Goal: Information Seeking & Learning: Learn about a topic

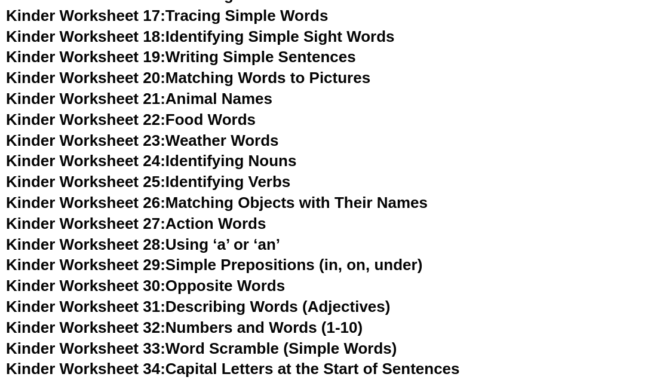
click at [206, 131] on link "Kinder Worksheet 23: Weather Words" at bounding box center [142, 140] width 273 height 18
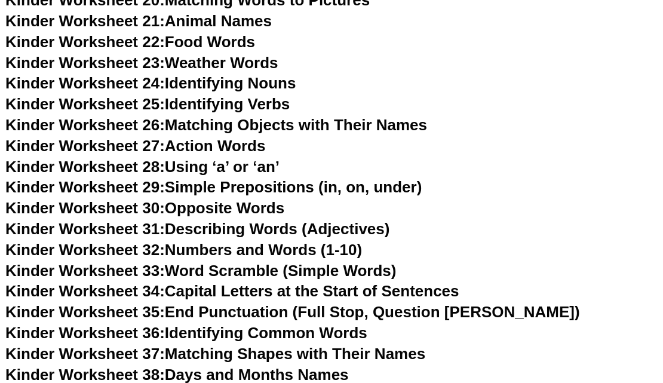
scroll to position [829, 0]
click at [230, 158] on link "Kinder Worksheet 28: Using ‘a’ or ‘an’" at bounding box center [143, 167] width 274 height 18
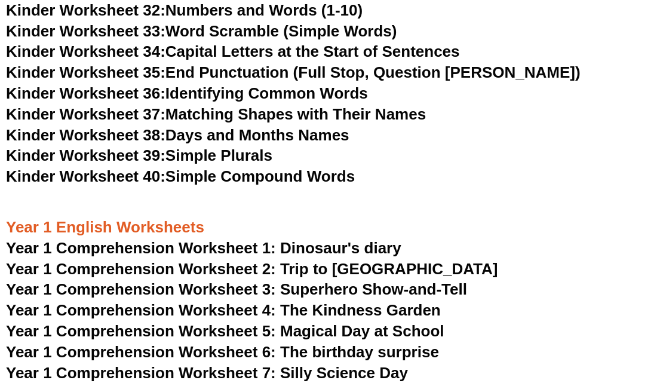
scroll to position [1074, 0]
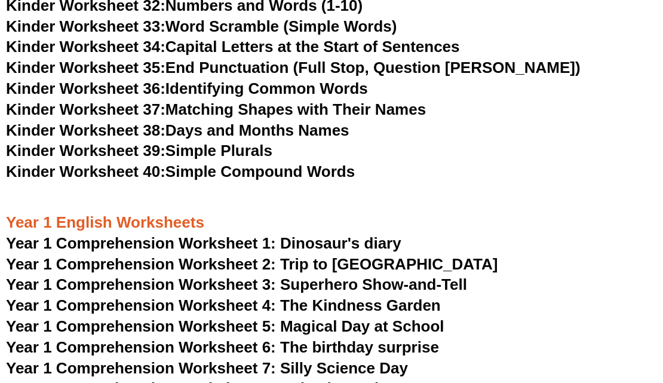
click at [261, 234] on span "Year 1 Comprehension Worksheet 1: Dinosaur's diary" at bounding box center [204, 243] width 396 height 18
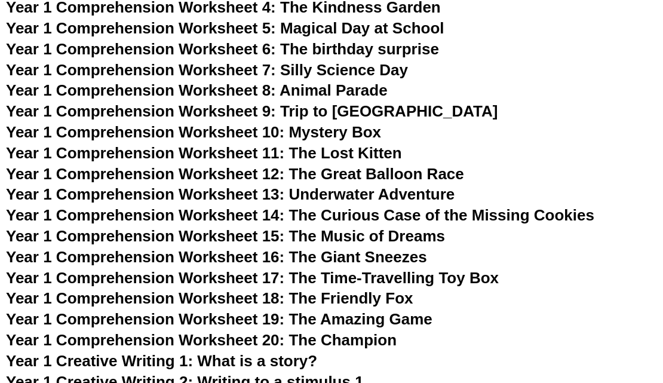
scroll to position [1373, 0]
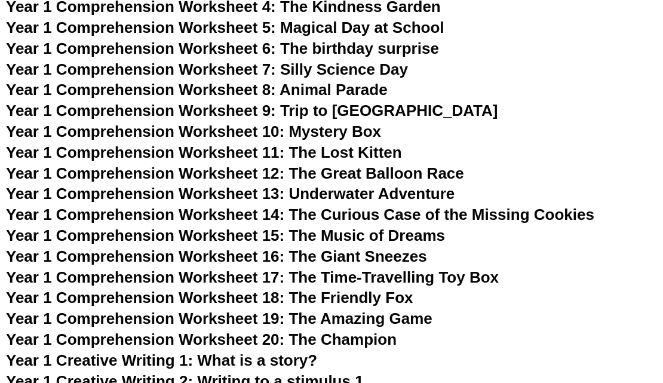
click at [353, 185] on span "Year 1 Comprehension Worksheet 13: Underwater Adventure" at bounding box center [230, 194] width 449 height 18
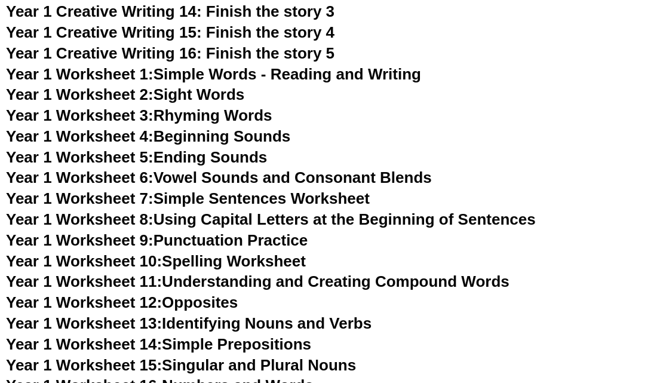
scroll to position [1992, 0]
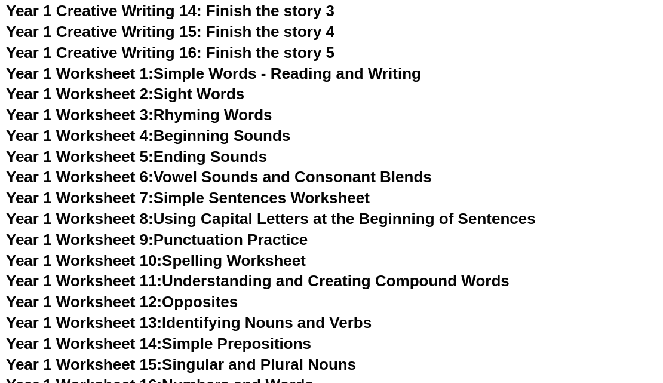
click at [268, 189] on link "Year 1 Worksheet 7: Simple Sentences Worksheet" at bounding box center [188, 198] width 364 height 18
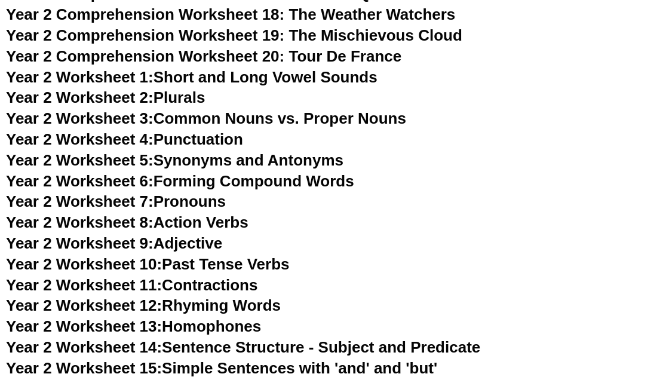
scroll to position [2810, 0]
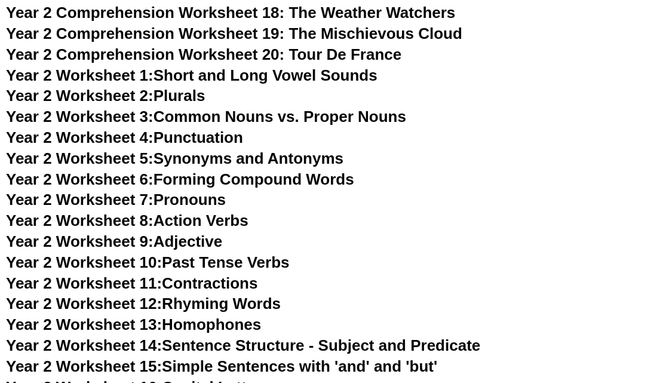
click at [206, 212] on link "Year 2 Worksheet 8: Action Verbs" at bounding box center [127, 221] width 243 height 18
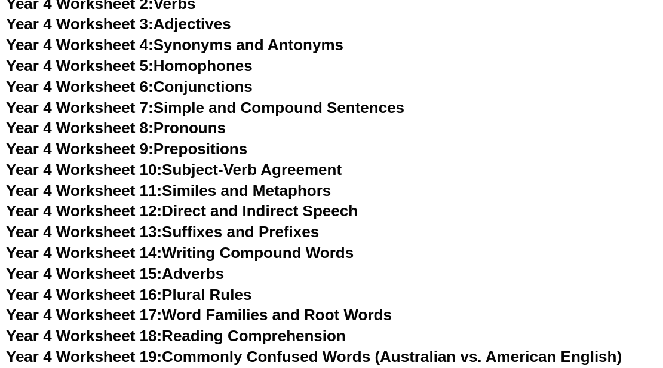
scroll to position [4681, 0]
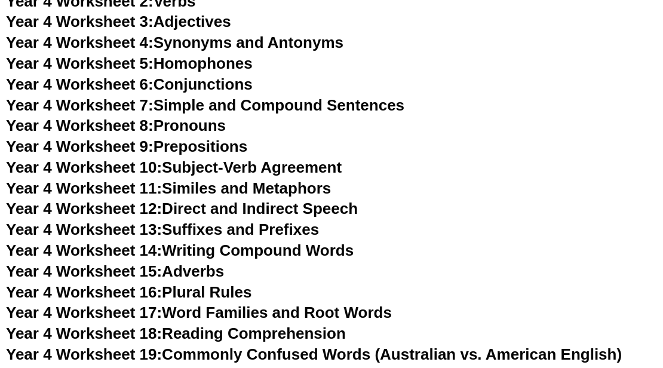
click at [296, 241] on link "Year 4 Worksheet 14: Writing Compound Words" at bounding box center [180, 250] width 348 height 18
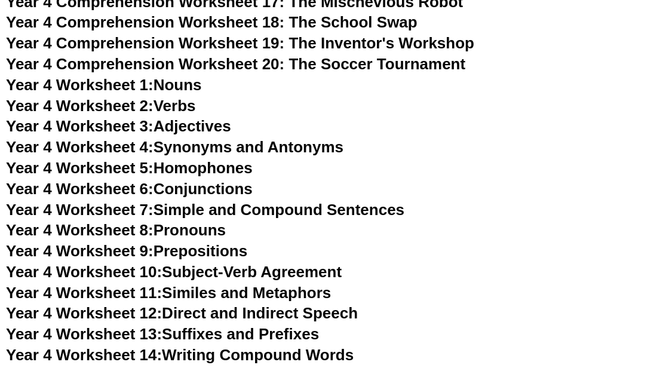
scroll to position [4563, 0]
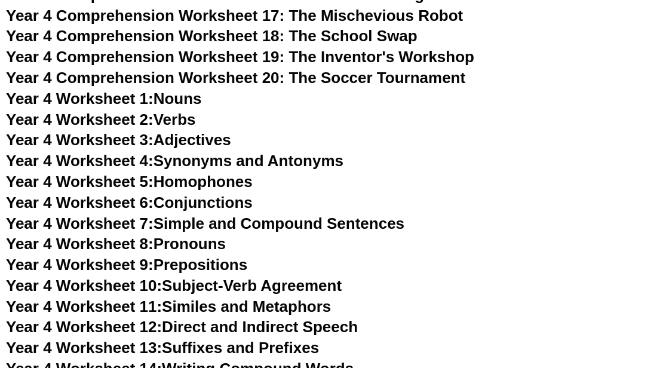
click at [211, 194] on link "Year 4 Worksheet 6: Conjunctions" at bounding box center [129, 203] width 247 height 18
click at [294, 277] on link "Year 4 Worksheet 10: Subject-Verb Agreement" at bounding box center [174, 286] width 336 height 18
click at [251, 152] on link "Year 4 Worksheet 4: Synonyms and Antonyms" at bounding box center [175, 161] width 338 height 18
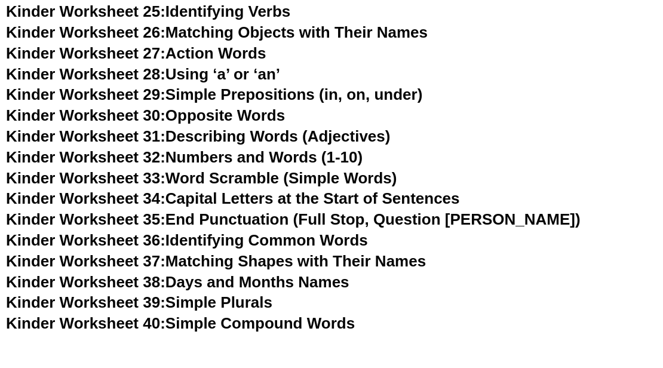
scroll to position [920, 0]
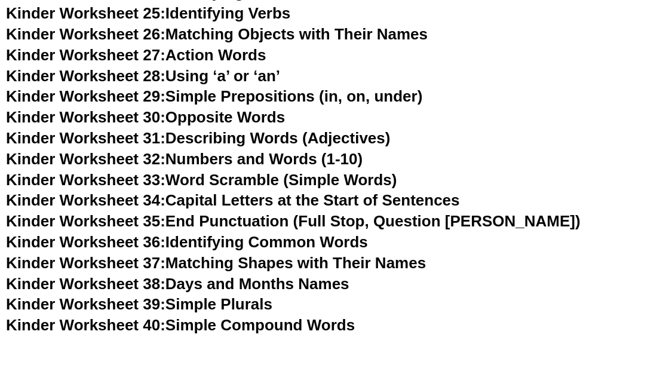
click at [227, 129] on link "Kinder Worksheet 31: Describing Words (Adjectives)" at bounding box center [198, 138] width 384 height 18
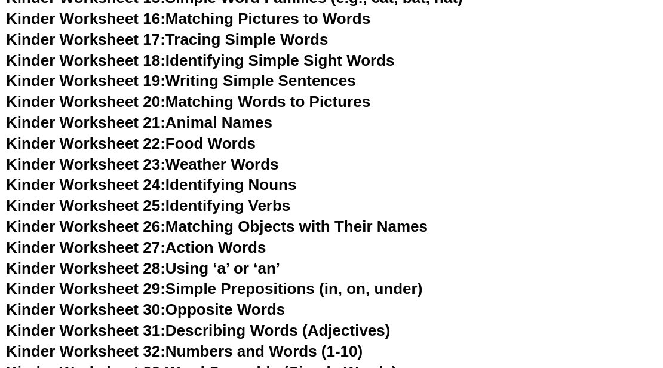
scroll to position [468, 0]
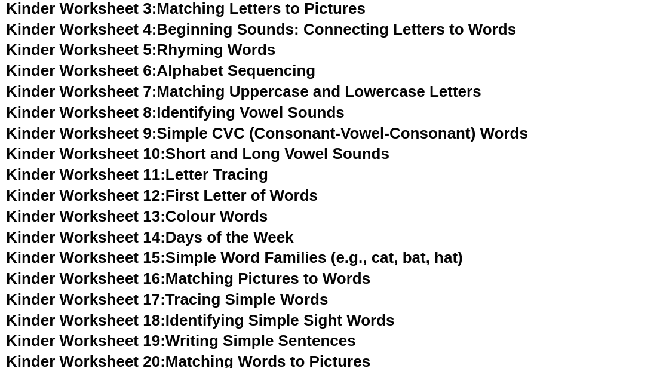
click at [290, 82] on link "Kinder Worksheet 7: Matching Uppercase and Lowercase Letters" at bounding box center [244, 91] width 476 height 18
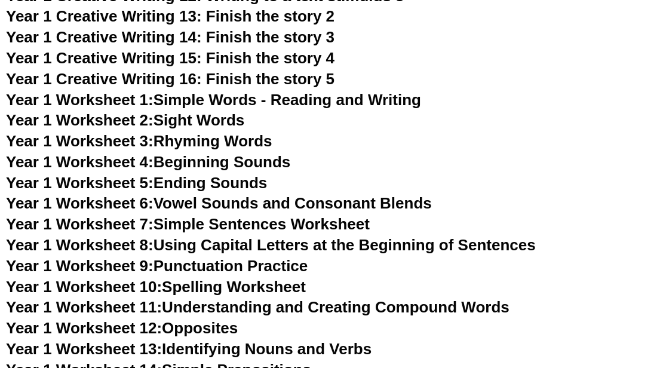
scroll to position [1985, 0]
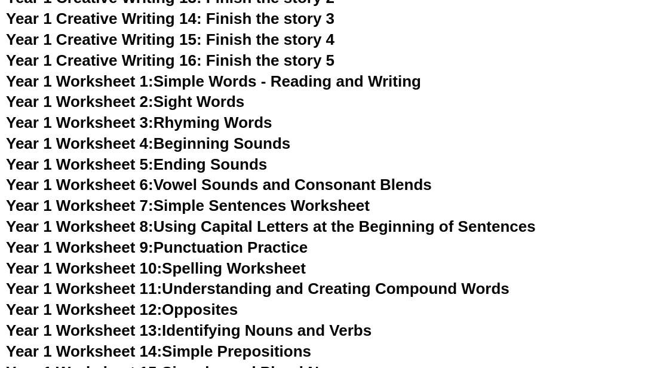
click at [261, 197] on link "Year 1 Worksheet 7: Simple Sentences Worksheet" at bounding box center [188, 206] width 364 height 18
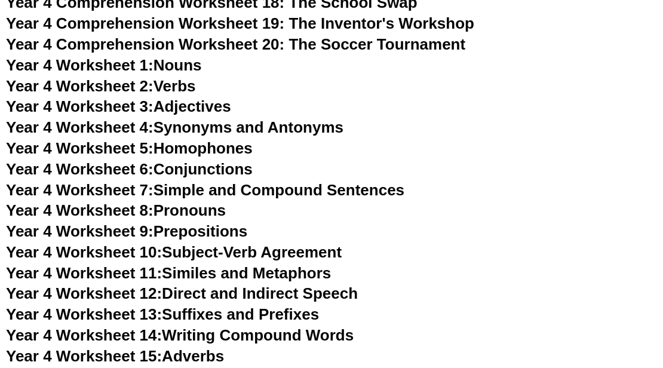
scroll to position [4597, 0]
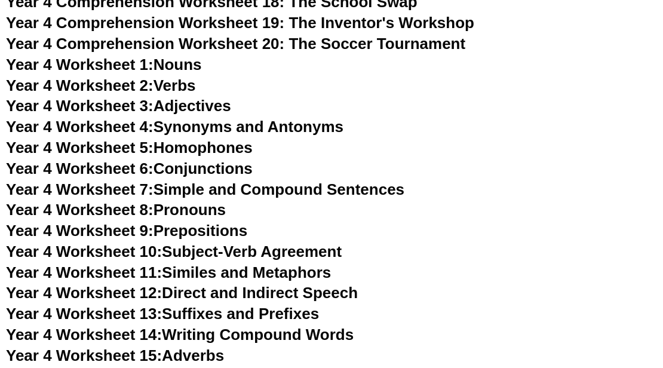
click at [215, 222] on link "Year 4 Worksheet 9: Prepositions" at bounding box center [126, 231] width 241 height 18
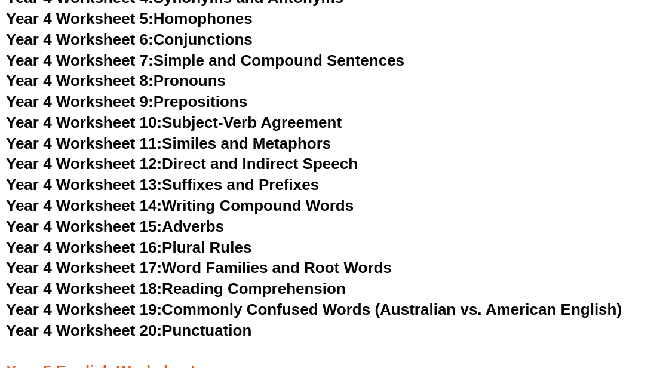
scroll to position [4727, 0]
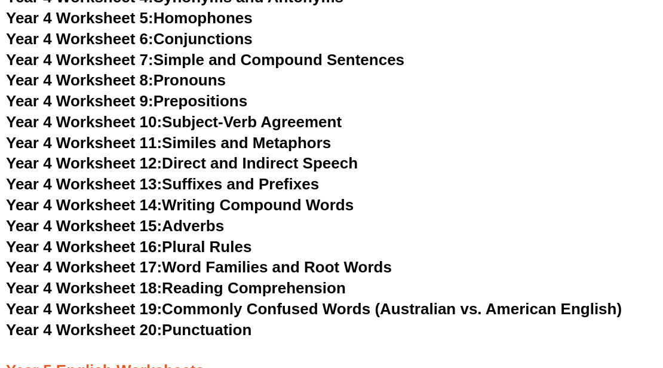
click at [230, 238] on link "Year 4 Worksheet 16: Plural Rules" at bounding box center [129, 247] width 246 height 18
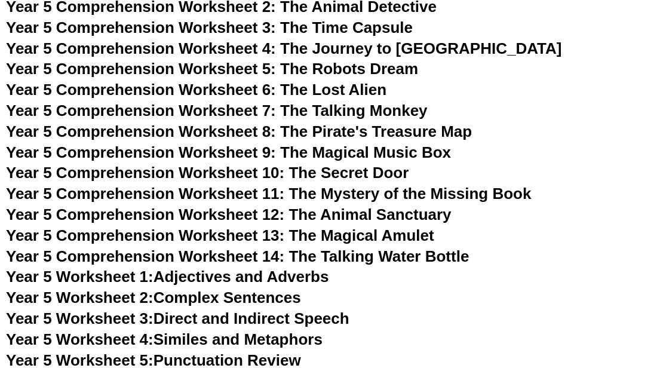
scroll to position [5133, 0]
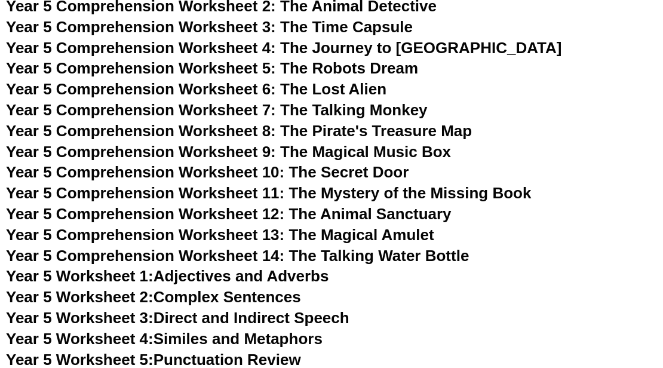
click at [263, 267] on link "Year 5 Worksheet 1: Adjectives and Adverbs" at bounding box center [167, 276] width 323 height 18
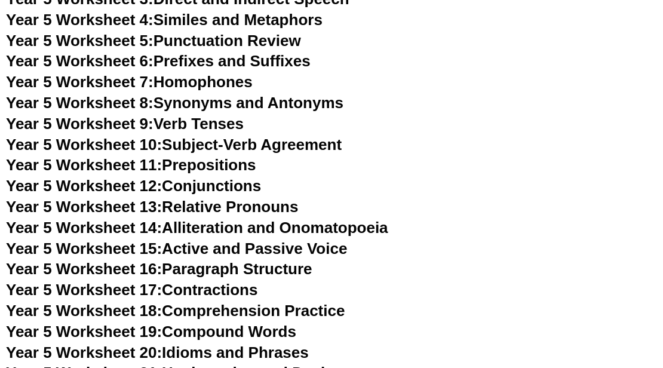
scroll to position [5507, 0]
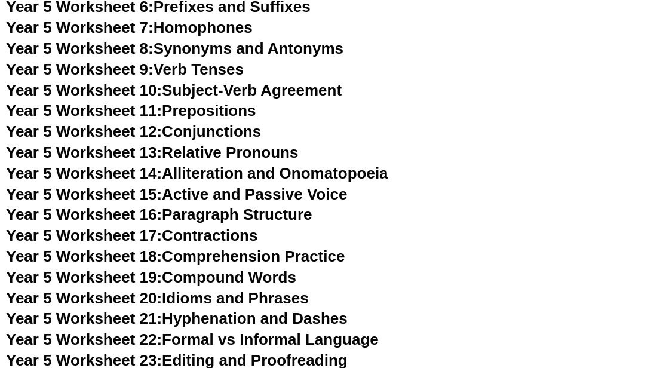
click at [216, 351] on link "Year 5 Worksheet 23: Editing and Proofreading" at bounding box center [177, 360] width 342 height 18
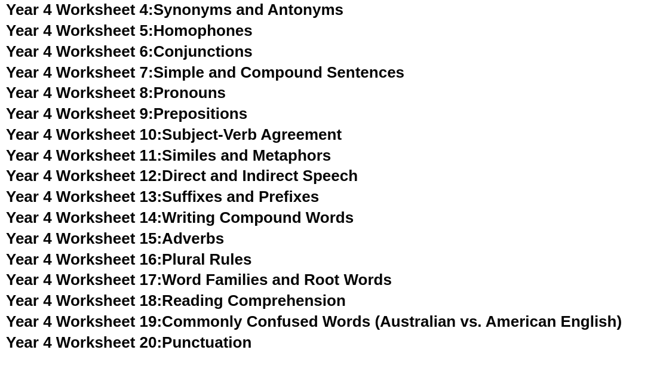
scroll to position [4508, 0]
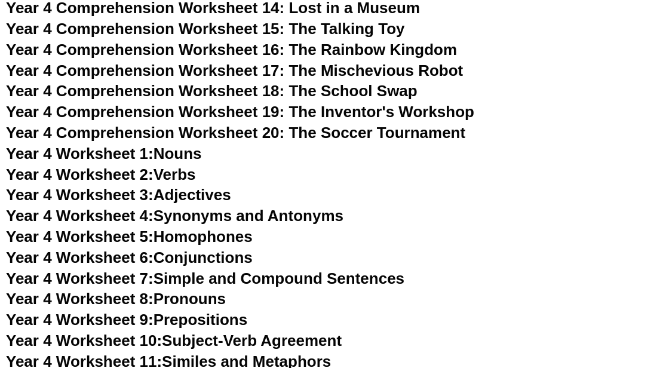
click at [196, 249] on link "Year 4 Worksheet 6: Conjunctions" at bounding box center [129, 258] width 247 height 18
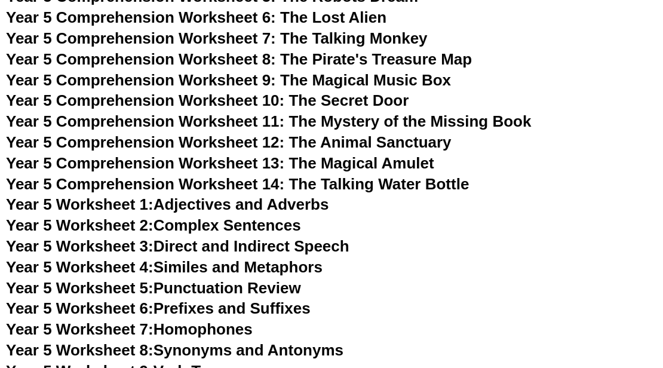
scroll to position [5214, 0]
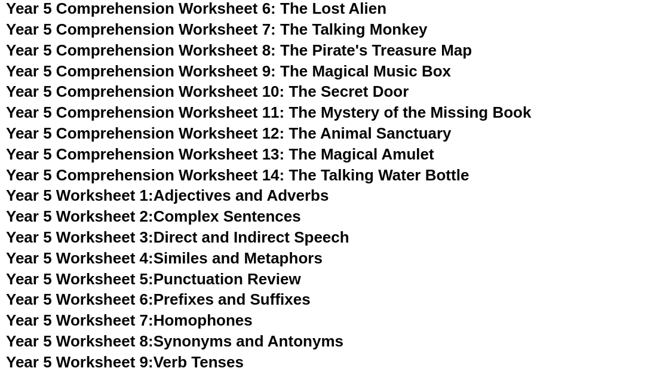
click at [255, 290] on link "Year 5 Worksheet 6: Prefixes and Suffixes" at bounding box center [158, 299] width 305 height 18
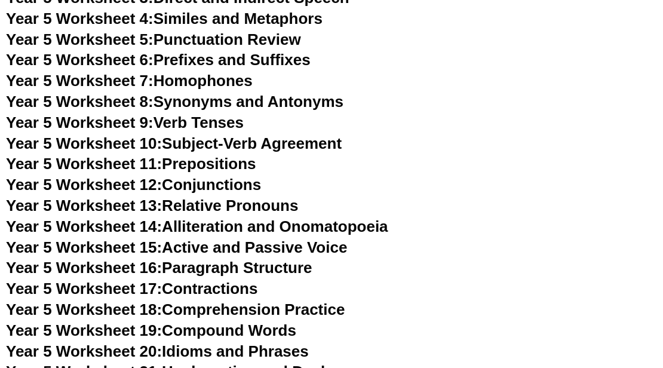
scroll to position [5467, 0]
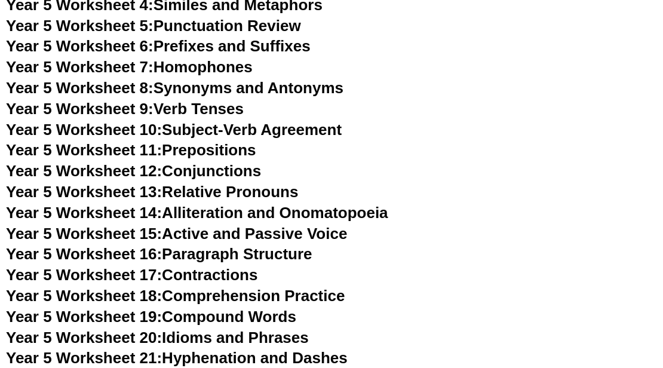
click at [237, 308] on link "Year 5 Worksheet 19: Compound Words" at bounding box center [151, 317] width 290 height 18
